Goal: Task Accomplishment & Management: Use online tool/utility

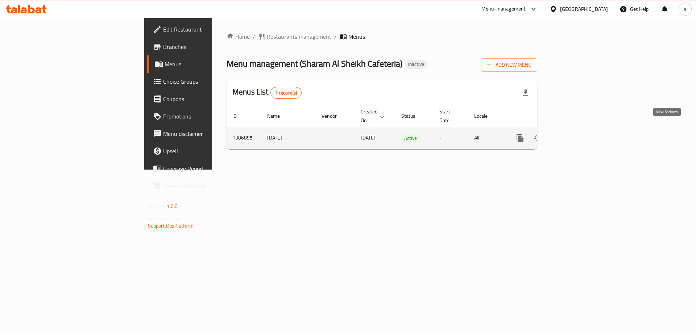
click at [576, 135] on icon "enhanced table" at bounding box center [572, 138] width 7 height 7
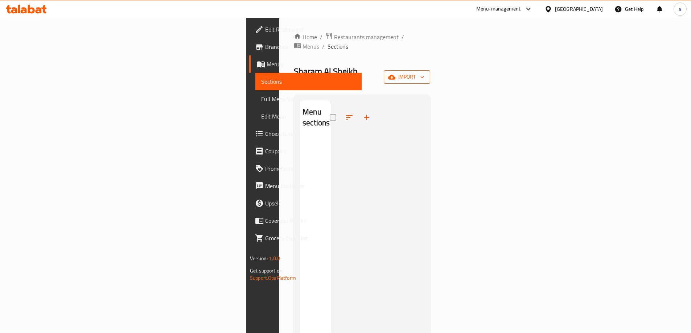
click at [424, 73] on span "import" at bounding box center [406, 77] width 35 height 9
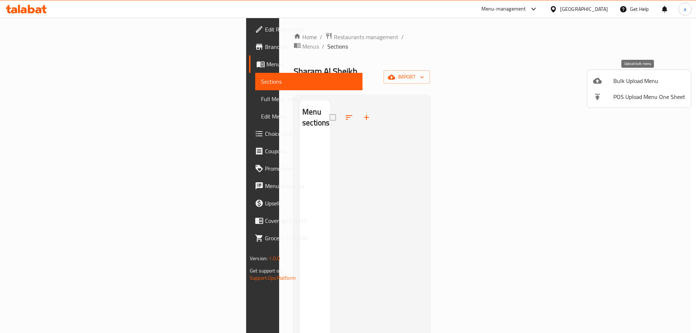
click at [609, 81] on div at bounding box center [603, 80] width 20 height 9
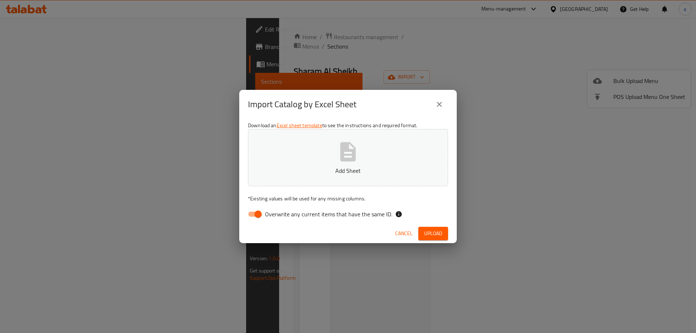
click at [365, 151] on button "Add Sheet" at bounding box center [348, 157] width 200 height 57
click at [257, 211] on input "Overwrite any current items that have the same ID." at bounding box center [257, 214] width 41 height 14
checkbox input "false"
click at [439, 233] on span "Upload" at bounding box center [433, 233] width 18 height 9
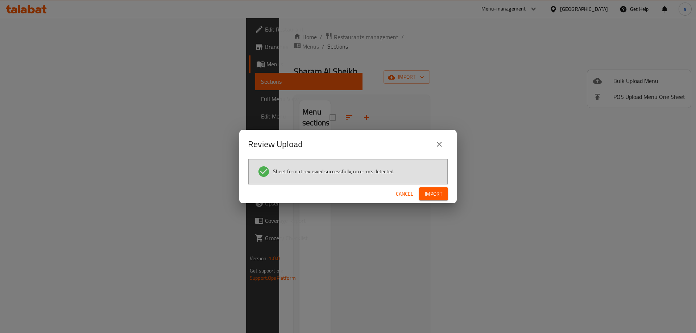
click at [434, 199] on button "Import" at bounding box center [433, 193] width 29 height 13
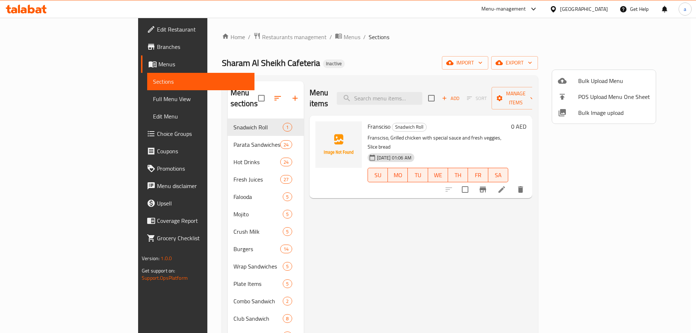
click at [44, 100] on div at bounding box center [348, 166] width 696 height 333
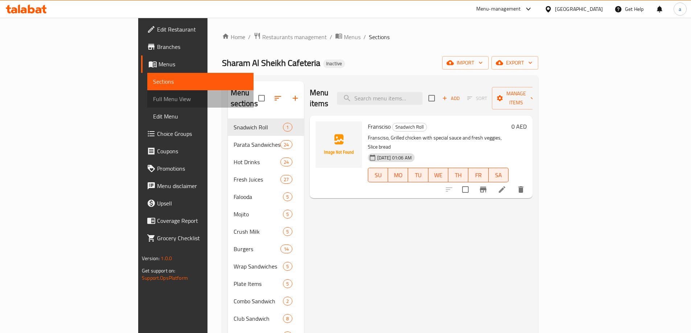
click at [153, 100] on span "Full Menu View" at bounding box center [200, 99] width 95 height 9
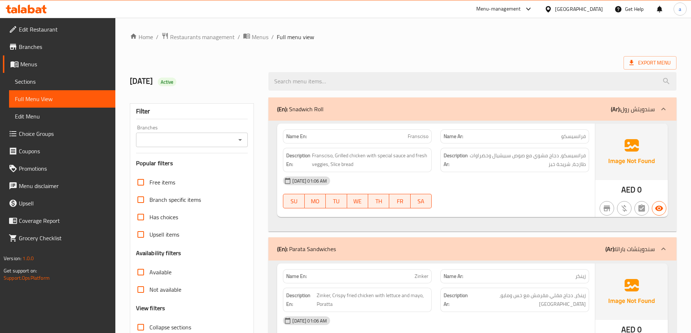
scroll to position [292, 0]
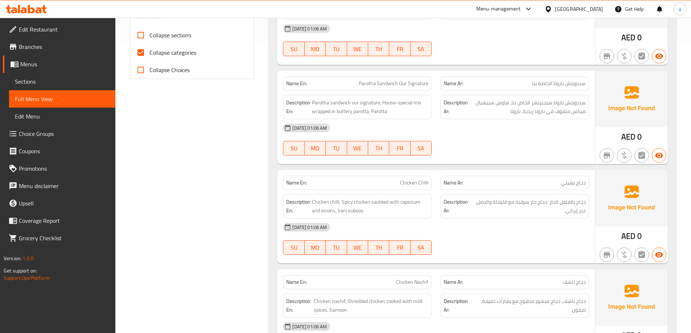
click at [143, 56] on input "Collapse categories" at bounding box center [140, 52] width 17 height 17
checkbox input "false"
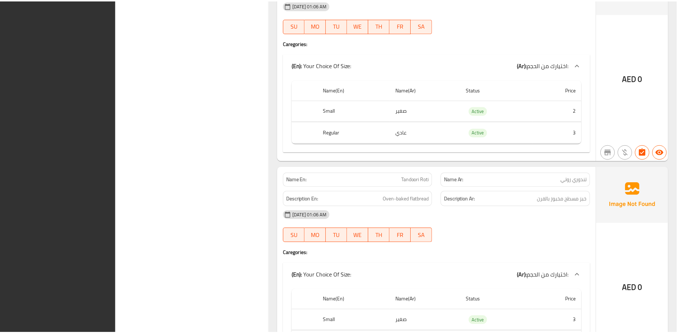
scroll to position [25510, 0]
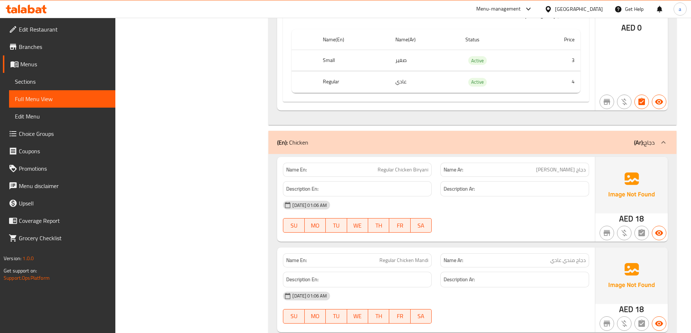
click at [70, 33] on span "Edit Restaurant" at bounding box center [64, 29] width 91 height 9
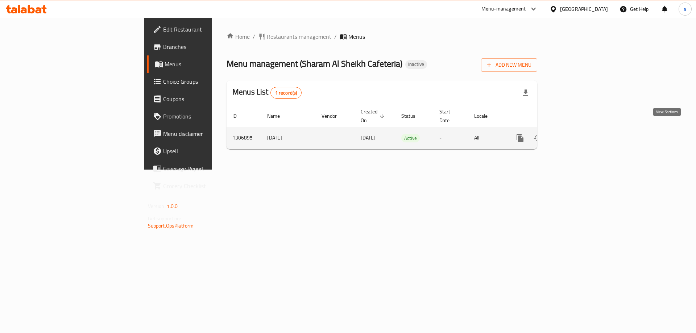
click at [577, 134] on icon "enhanced table" at bounding box center [572, 138] width 9 height 9
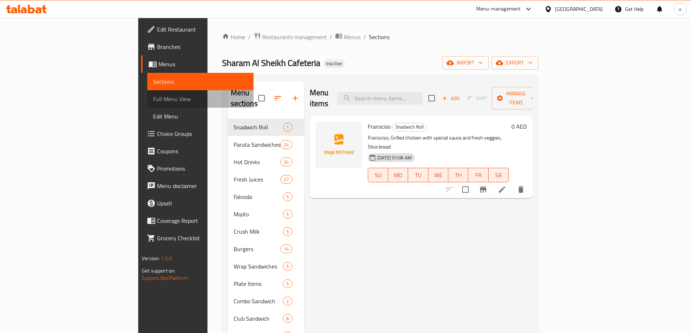
click at [153, 95] on span "Full Menu View" at bounding box center [200, 99] width 95 height 9
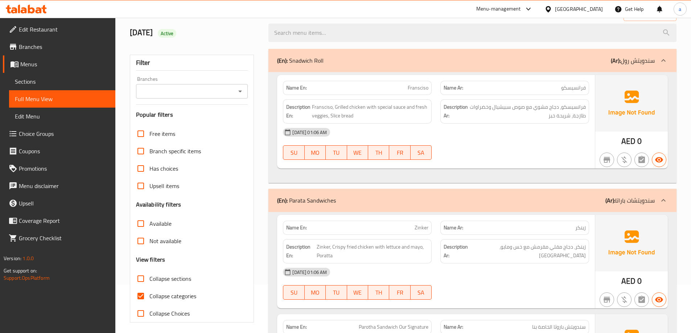
scroll to position [181, 0]
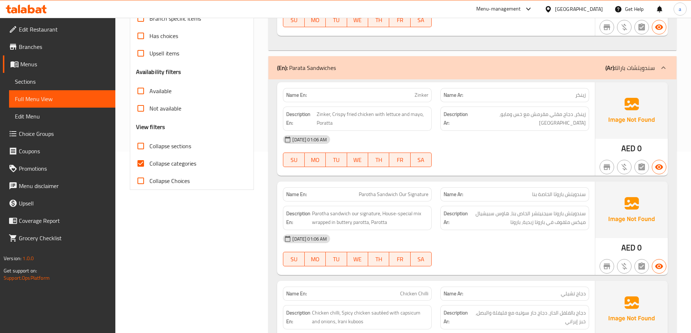
click at [178, 165] on span "Collapse categories" at bounding box center [172, 163] width 47 height 9
click at [149, 165] on input "Collapse categories" at bounding box center [140, 163] width 17 height 17
checkbox input "false"
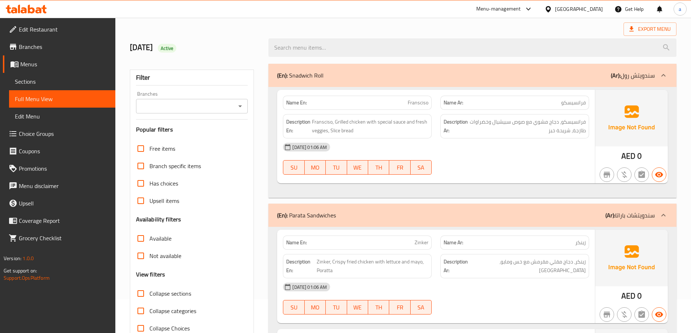
scroll to position [0, 0]
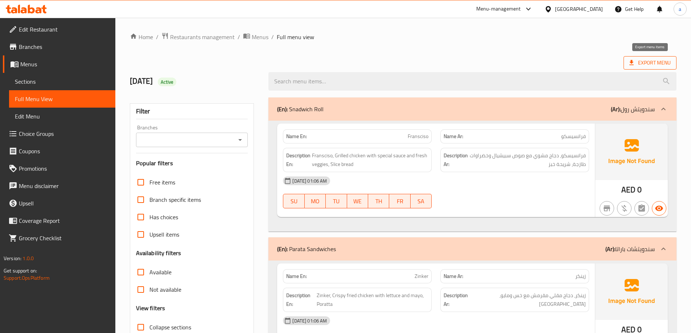
click at [649, 60] on span "Export Menu" at bounding box center [649, 62] width 41 height 9
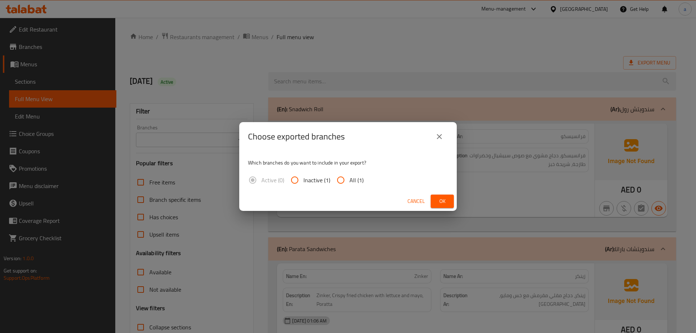
click at [351, 182] on span "All (1)" at bounding box center [356, 180] width 14 height 9
click at [337, 178] on input "All (1)" at bounding box center [340, 179] width 17 height 17
radio input "true"
click at [438, 199] on span "Ok" at bounding box center [443, 201] width 12 height 9
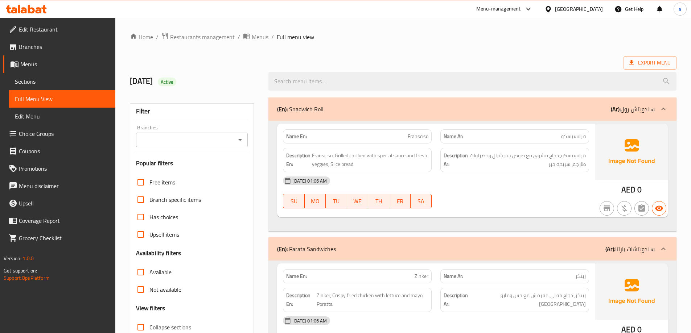
click at [38, 12] on icon at bounding box center [26, 9] width 41 height 9
